Goal: Information Seeking & Learning: Understand process/instructions

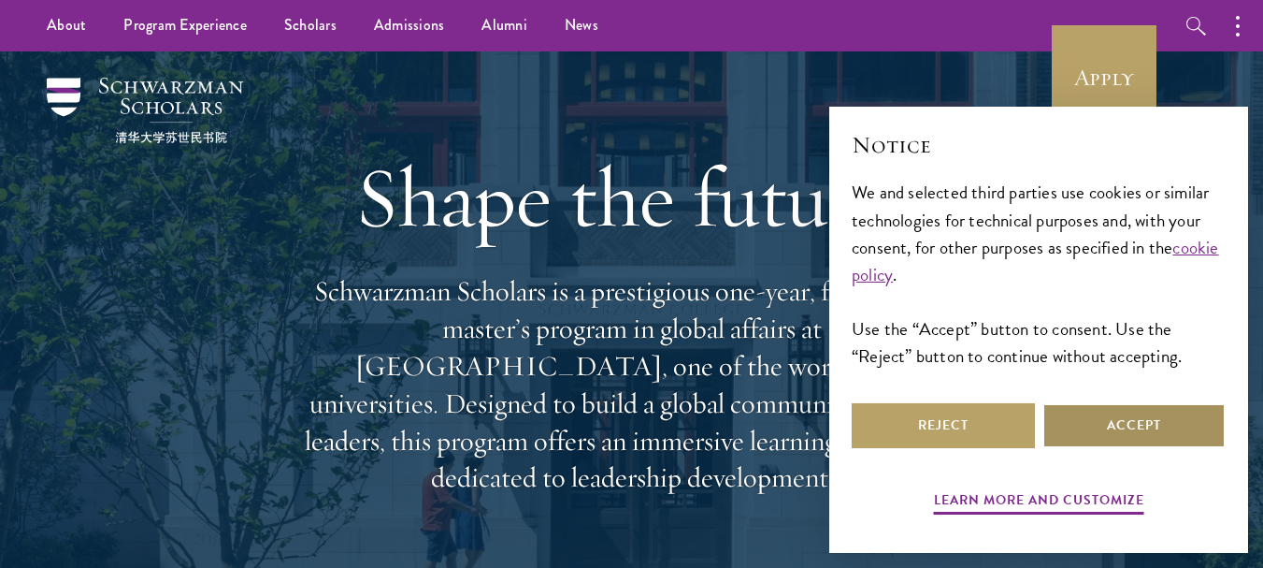
click at [1128, 446] on button "Accept" at bounding box center [1134, 425] width 183 height 45
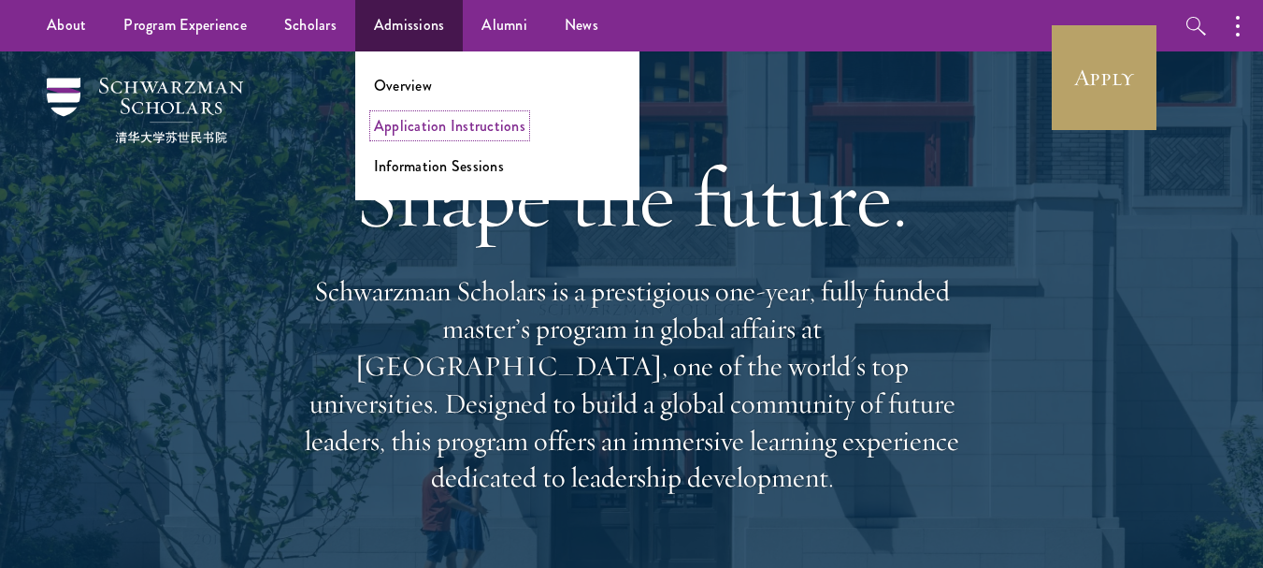
click at [426, 131] on link "Application Instructions" at bounding box center [449, 126] width 151 height 22
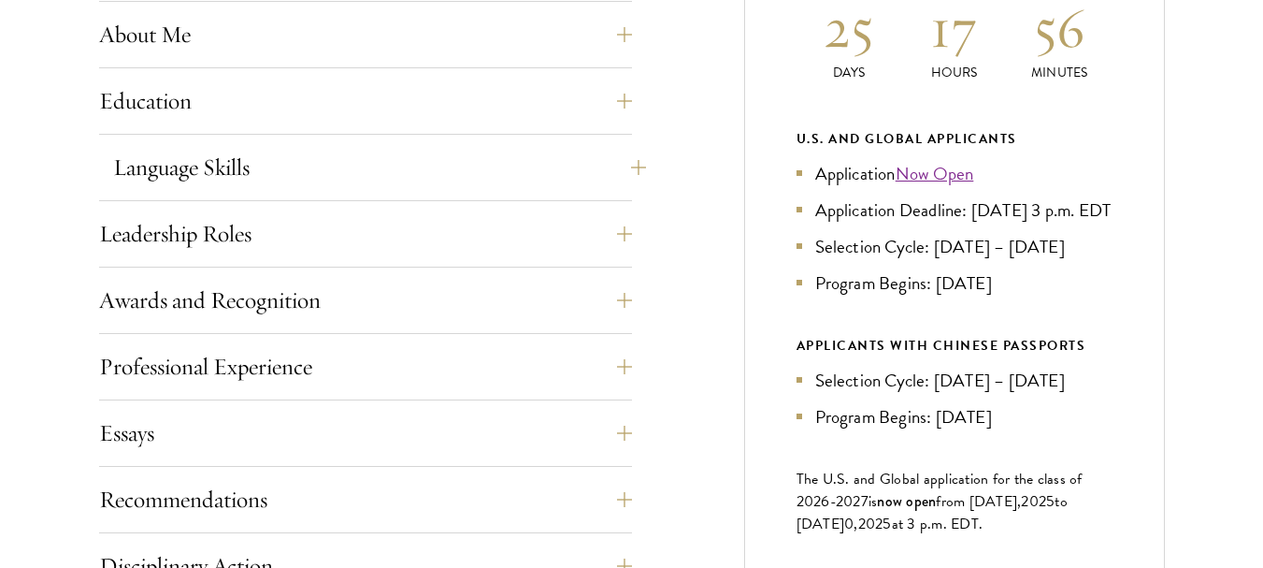
scroll to position [935, 0]
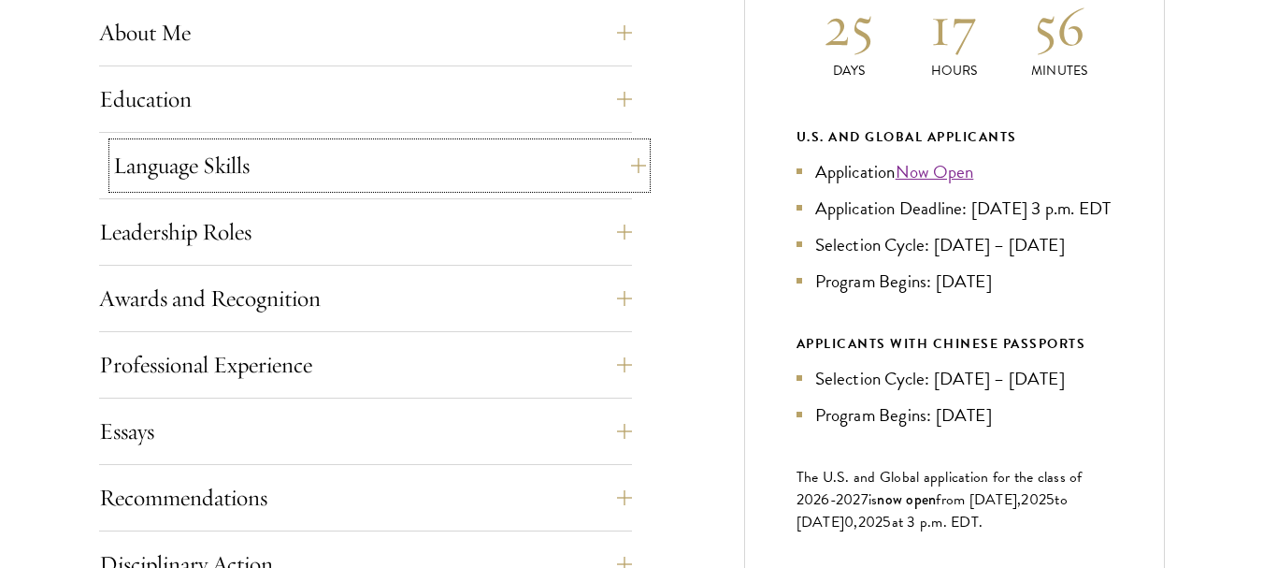
click at [340, 164] on button "Language Skills" at bounding box center [379, 165] width 533 height 45
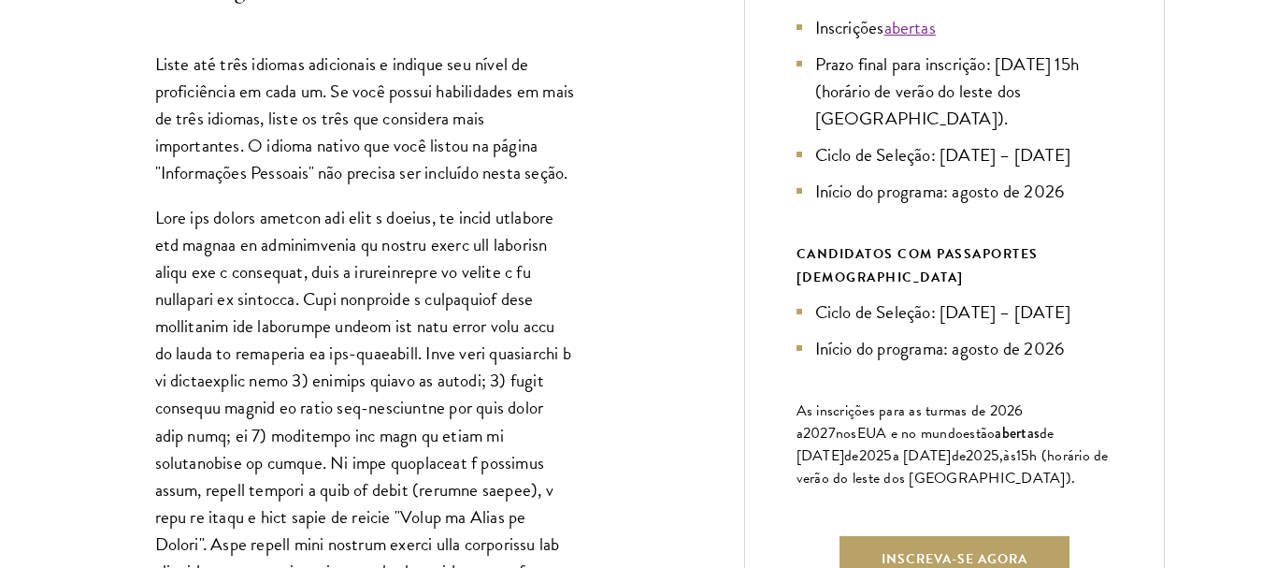
scroll to position [1122, 0]
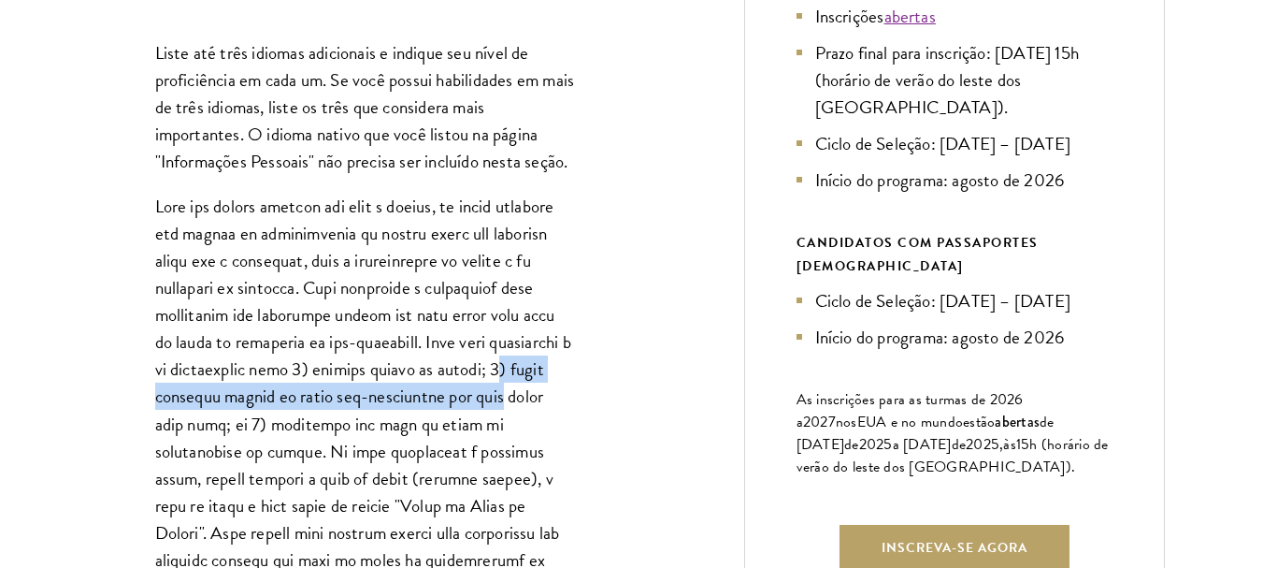
drag, startPoint x: 161, startPoint y: 396, endPoint x: 580, endPoint y: 395, distance: 418.9
click at [580, 395] on div "Liste até três idiomas adicionais e indique seu nível de proficiência em cada u…" at bounding box center [365, 487] width 533 height 953
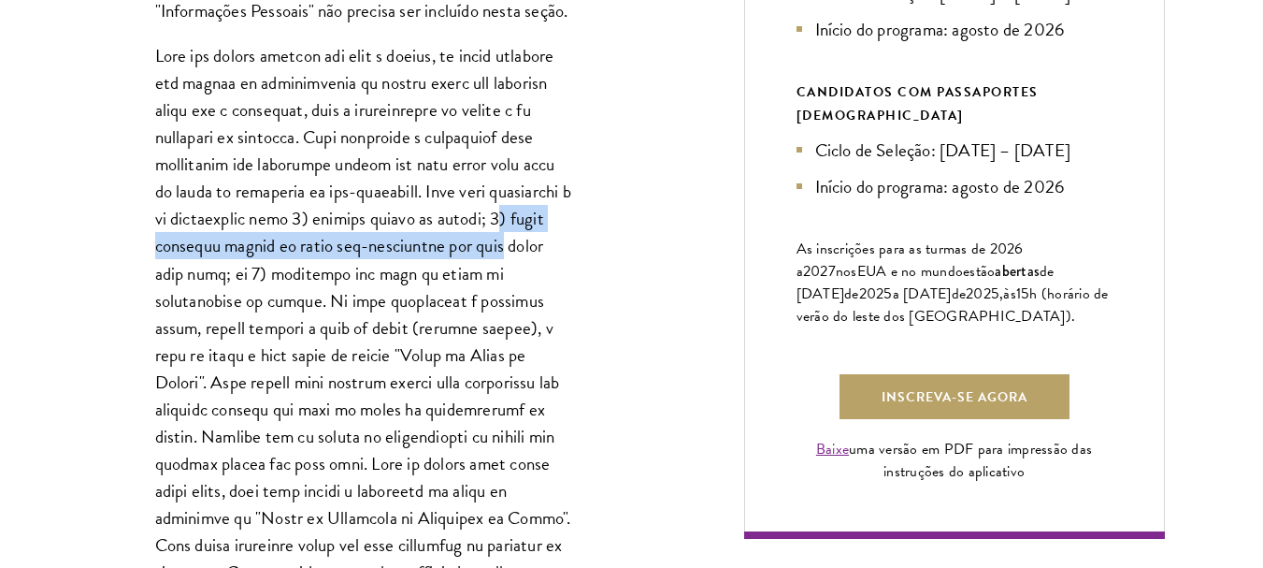
scroll to position [1403, 0]
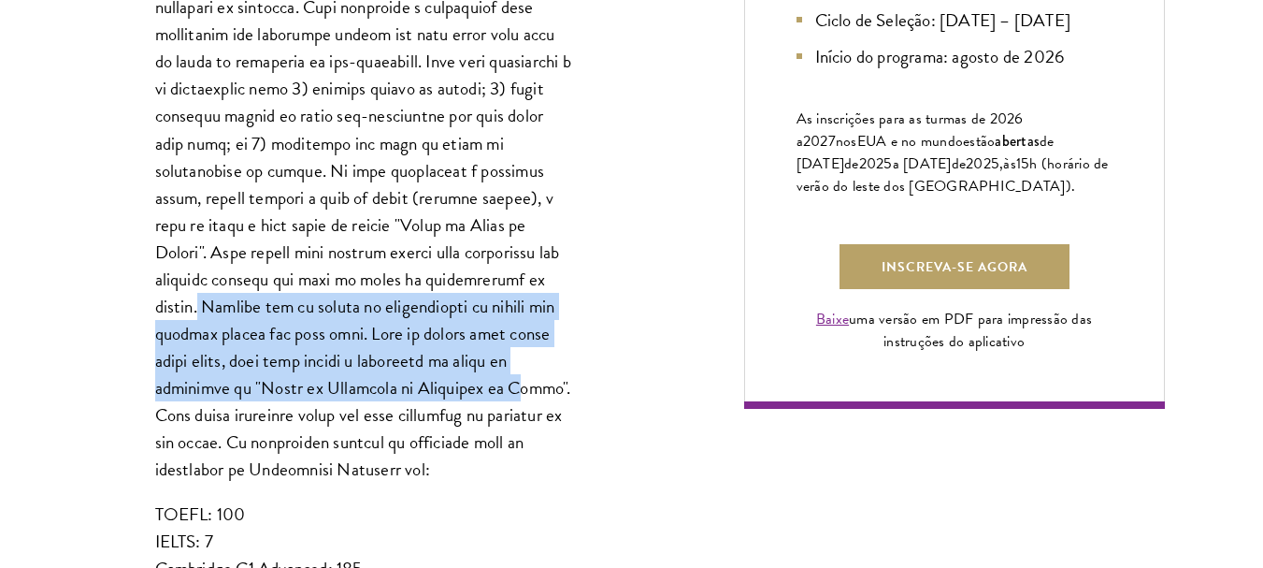
drag, startPoint x: 205, startPoint y: 302, endPoint x: 454, endPoint y: 388, distance: 264.1
click at [454, 388] on font at bounding box center [363, 197] width 416 height 570
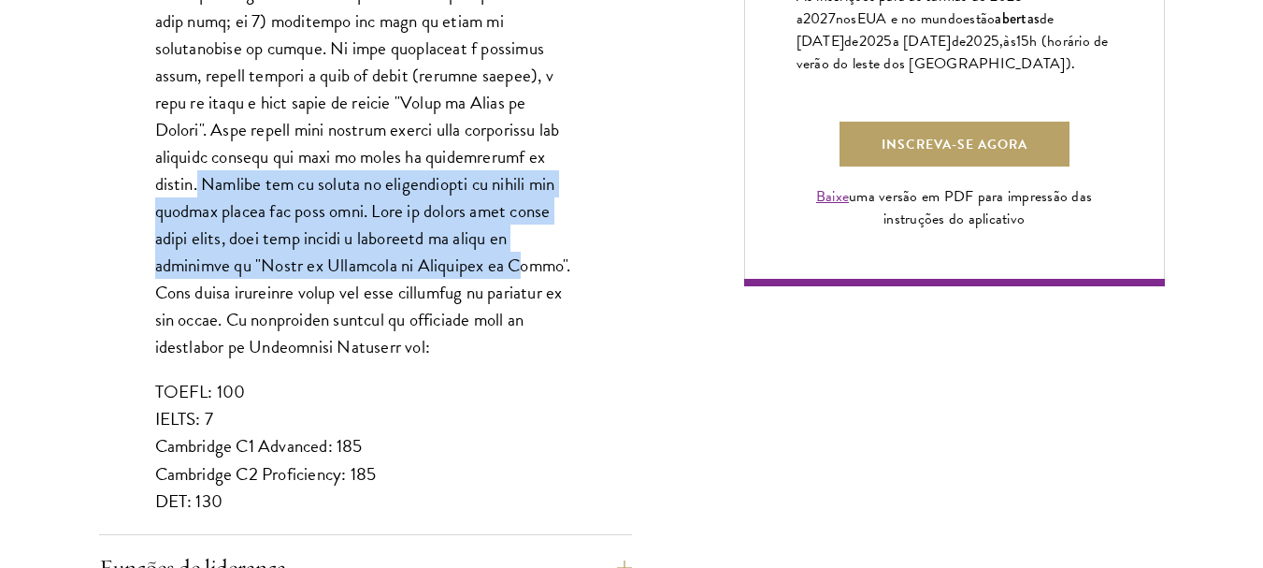
scroll to position [1590, 0]
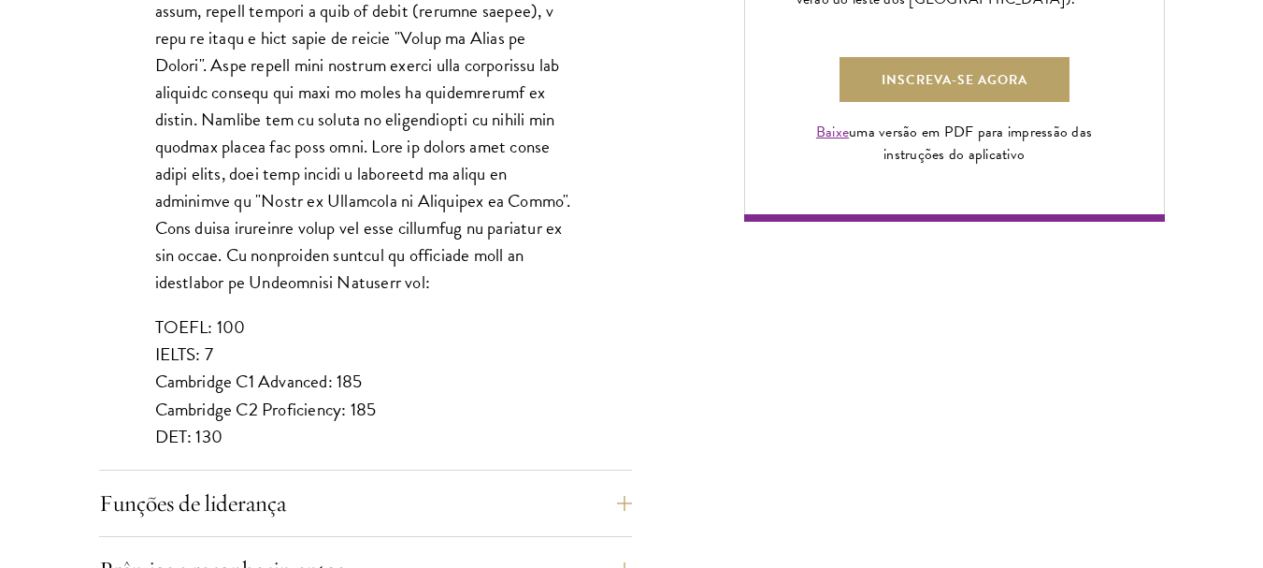
click at [206, 432] on font "DET: 130" at bounding box center [189, 436] width 68 height 27
drag, startPoint x: 224, startPoint y: 436, endPoint x: 157, endPoint y: 430, distance: 67.6
click at [157, 430] on p "TOEFL: 100 IELTS: 7 Cambridge C1 Advanced: 185 Cambridge C2 Proficiency: 185 DE…" at bounding box center [365, 381] width 421 height 136
copy font "DET: 130"
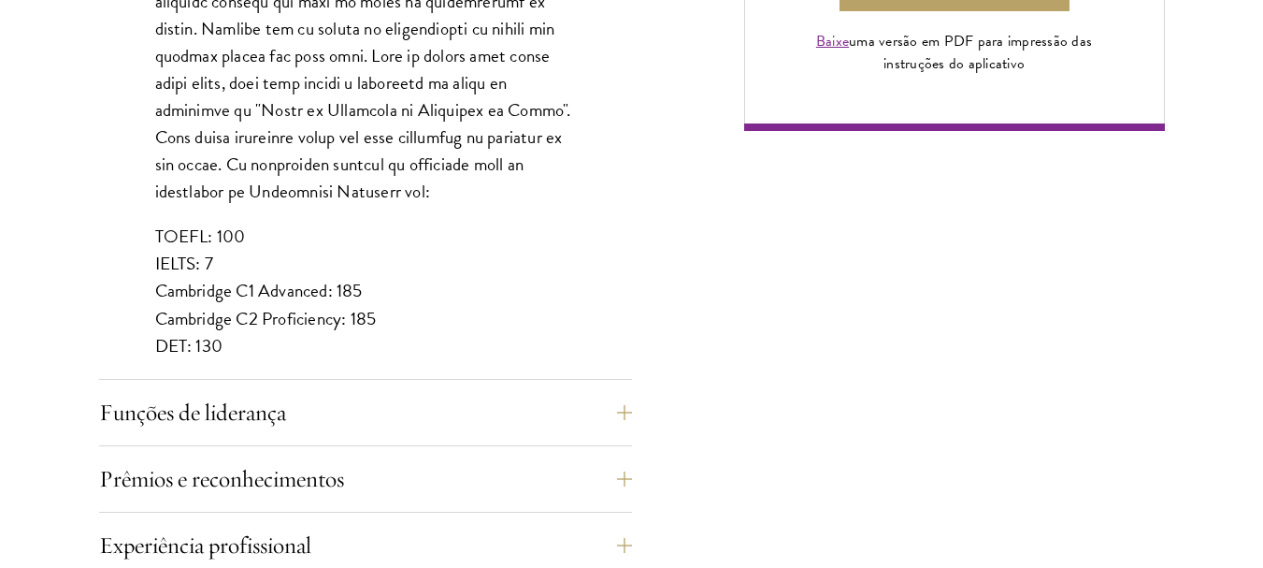
scroll to position [1870, 0]
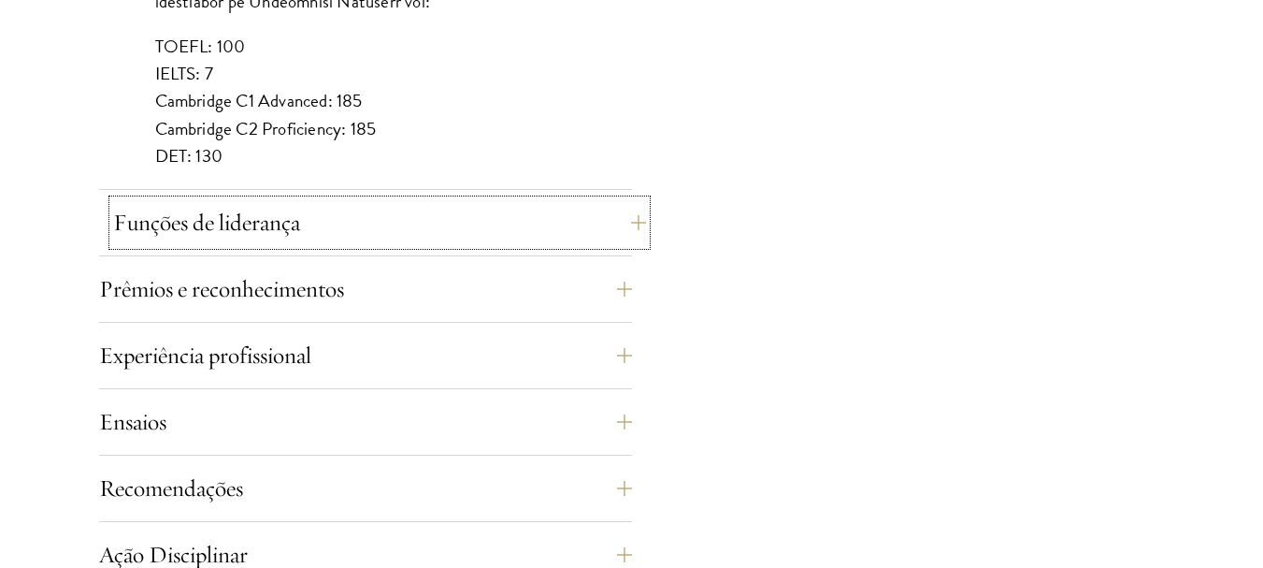
click at [313, 231] on button "Funções de liderança" at bounding box center [379, 222] width 533 height 45
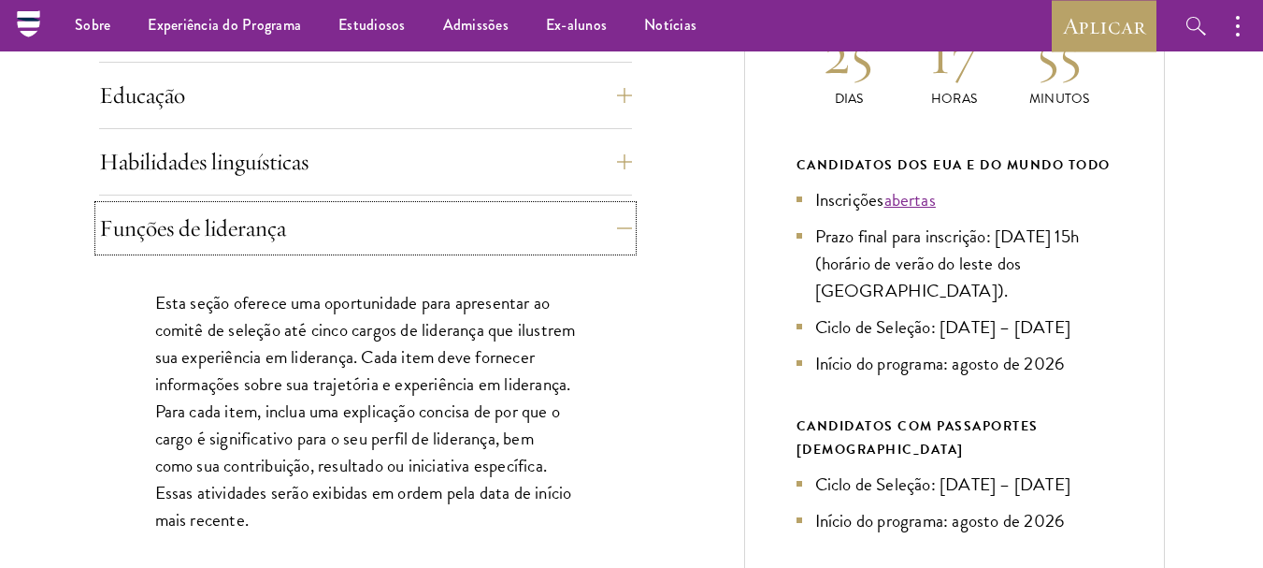
scroll to position [935, 0]
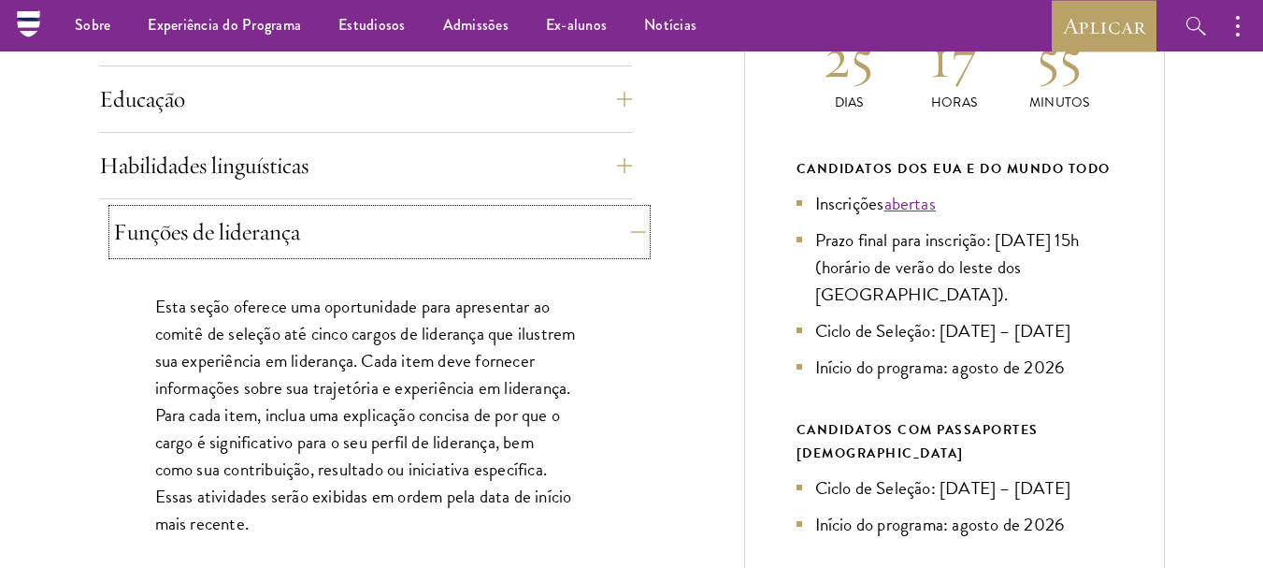
click at [616, 220] on button "Funções de liderança" at bounding box center [379, 231] width 533 height 45
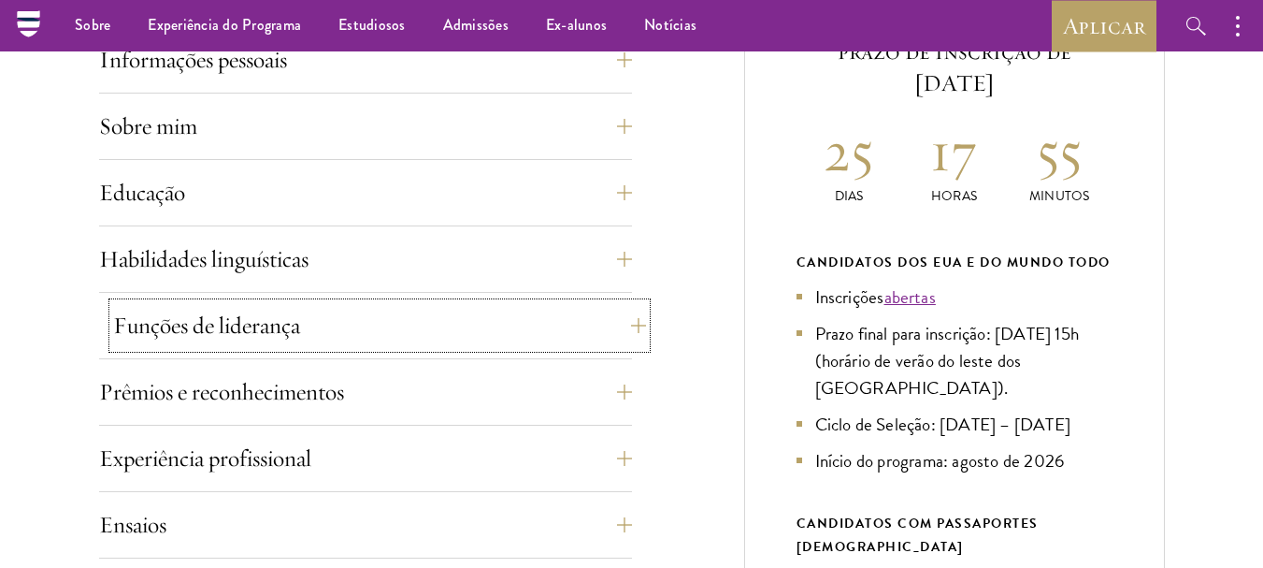
scroll to position [748, 0]
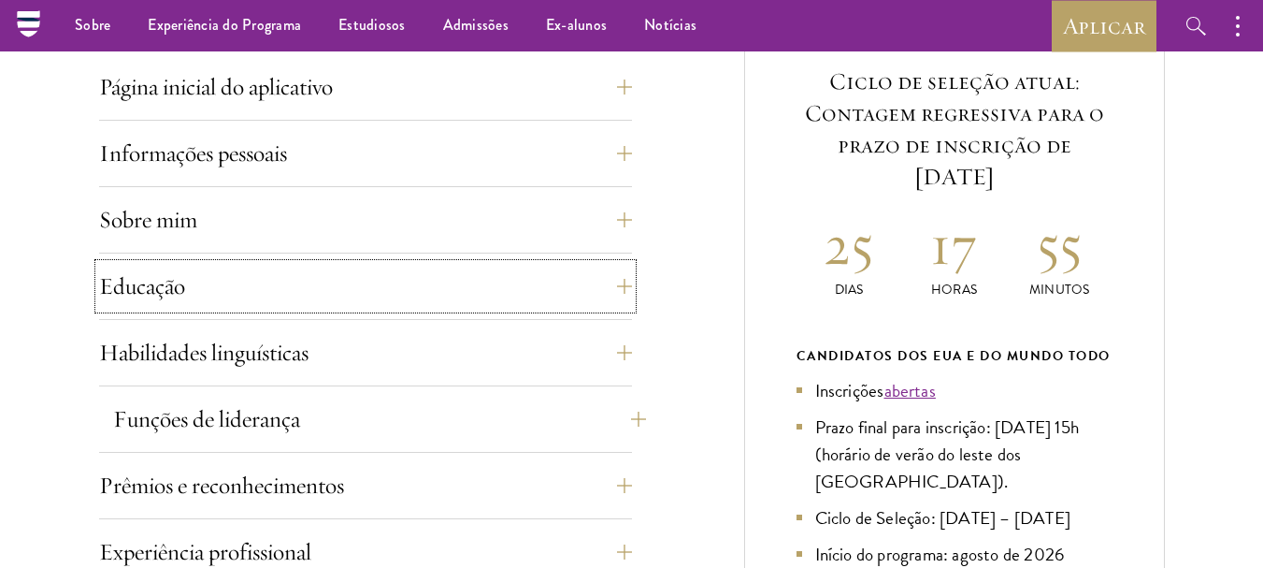
click at [290, 302] on button "Educação" at bounding box center [365, 286] width 533 height 45
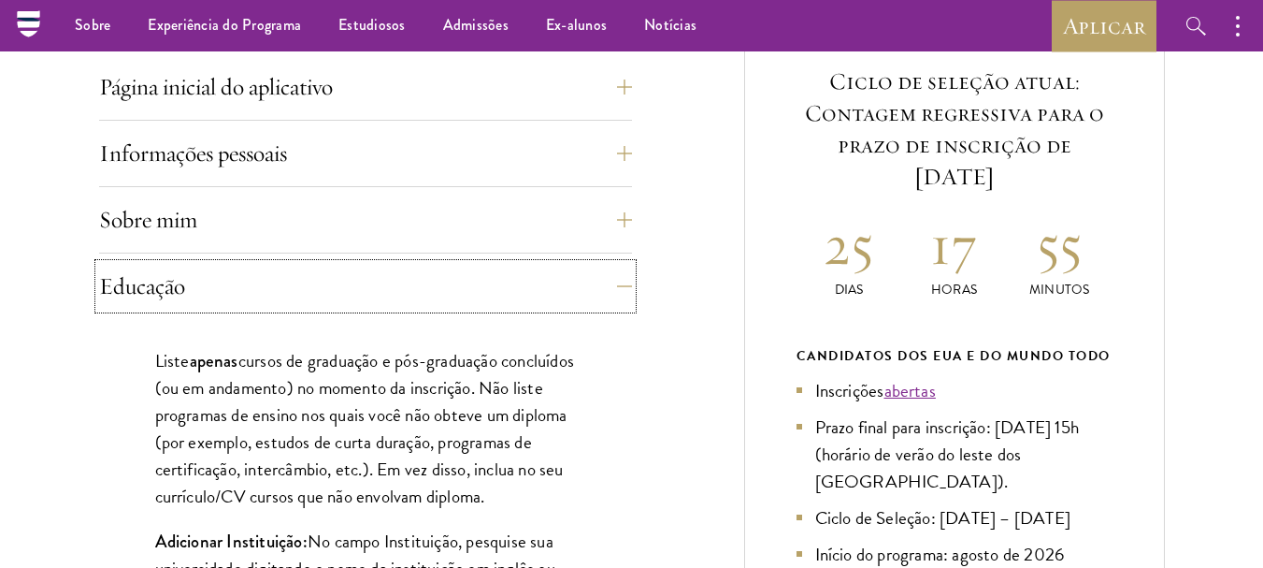
click at [290, 302] on button "Educação" at bounding box center [365, 286] width 533 height 45
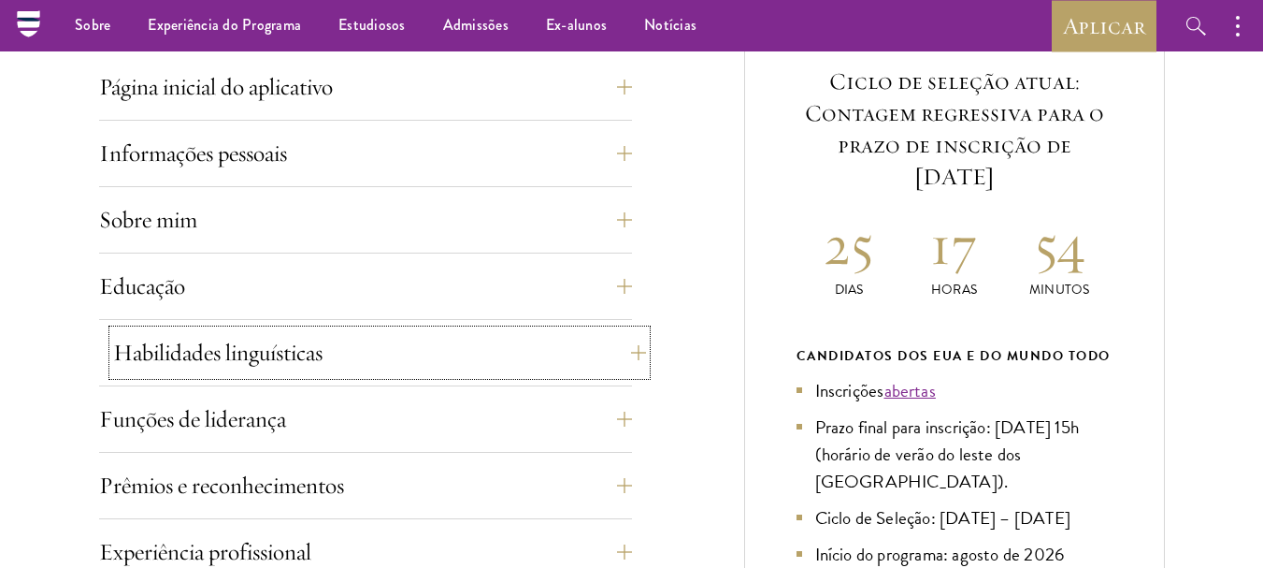
click at [522, 351] on button "Habilidades linguísticas" at bounding box center [379, 352] width 533 height 45
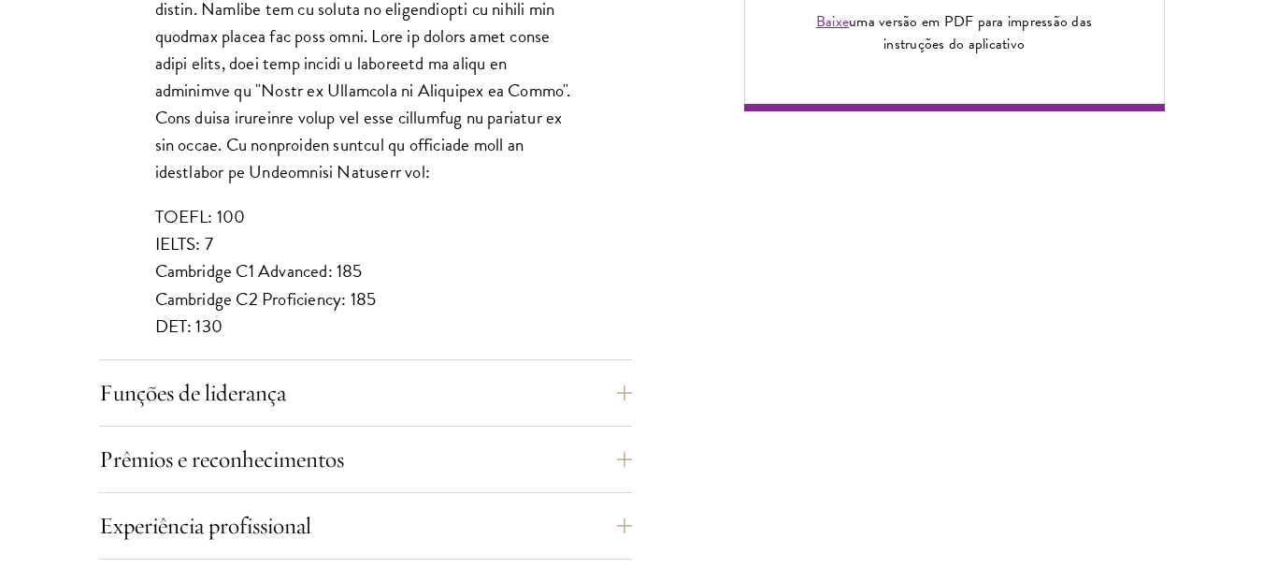
scroll to position [1777, 0]
